Goal: Task Accomplishment & Management: Complete application form

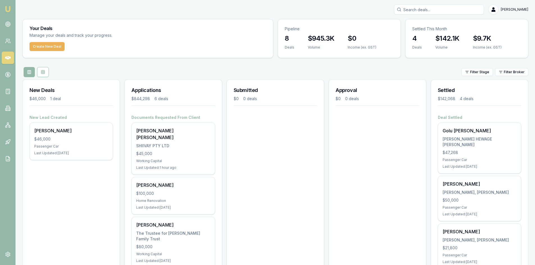
click at [8, 7] on img at bounding box center [7, 9] width 7 height 7
click at [37, 45] on button "Create New Deal" at bounding box center [46, 46] width 35 height 9
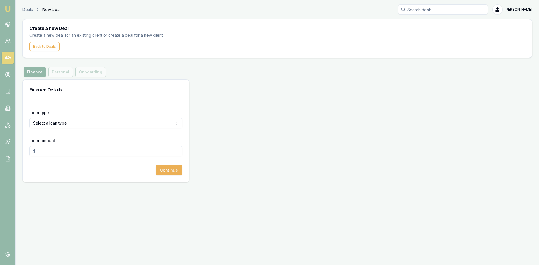
drag, startPoint x: 55, startPoint y: 117, endPoint x: 54, endPoint y: 123, distance: 5.9
click at [55, 118] on div "Loan type Select a loan type Consumer Loan Consumer Asset Commercial Loan Comme…" at bounding box center [105, 118] width 153 height 19
click at [54, 123] on html "Emu Broker Deals New Deal [PERSON_NAME] Toggle Menu Create a new Deal Create a …" at bounding box center [269, 132] width 539 height 265
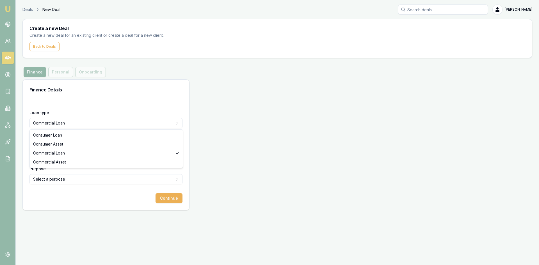
click at [53, 124] on html "Emu Broker Deals New Deal [PERSON_NAME] Toggle Menu Create a new Deal Create a …" at bounding box center [269, 132] width 539 height 265
select select "CONSUMER_ASSET"
click at [51, 151] on input "Loan amount" at bounding box center [105, 151] width 153 height 10
click at [62, 169] on div "Asset type Select an asset type Passenger Car Electric Vehicle Caravan Motorhom…" at bounding box center [105, 174] width 153 height 19
click at [57, 153] on input "$50,000.00" at bounding box center [105, 151] width 153 height 10
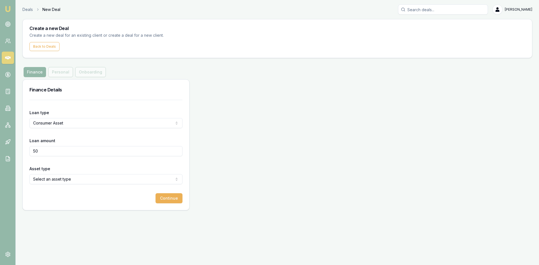
type input "5"
type input "$26,000.00"
click at [62, 180] on html "Emu Broker Deals New Deal [PERSON_NAME] Toggle Menu Create a new Deal Create a …" at bounding box center [269, 132] width 539 height 265
click at [140, 202] on div "Continue" at bounding box center [105, 198] width 153 height 10
click at [159, 201] on button "Continue" at bounding box center [169, 198] width 27 height 10
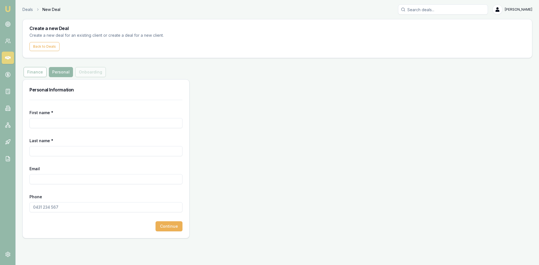
click at [57, 127] on input "First name *" at bounding box center [105, 123] width 153 height 10
